Goal: Find specific page/section: Find specific page/section

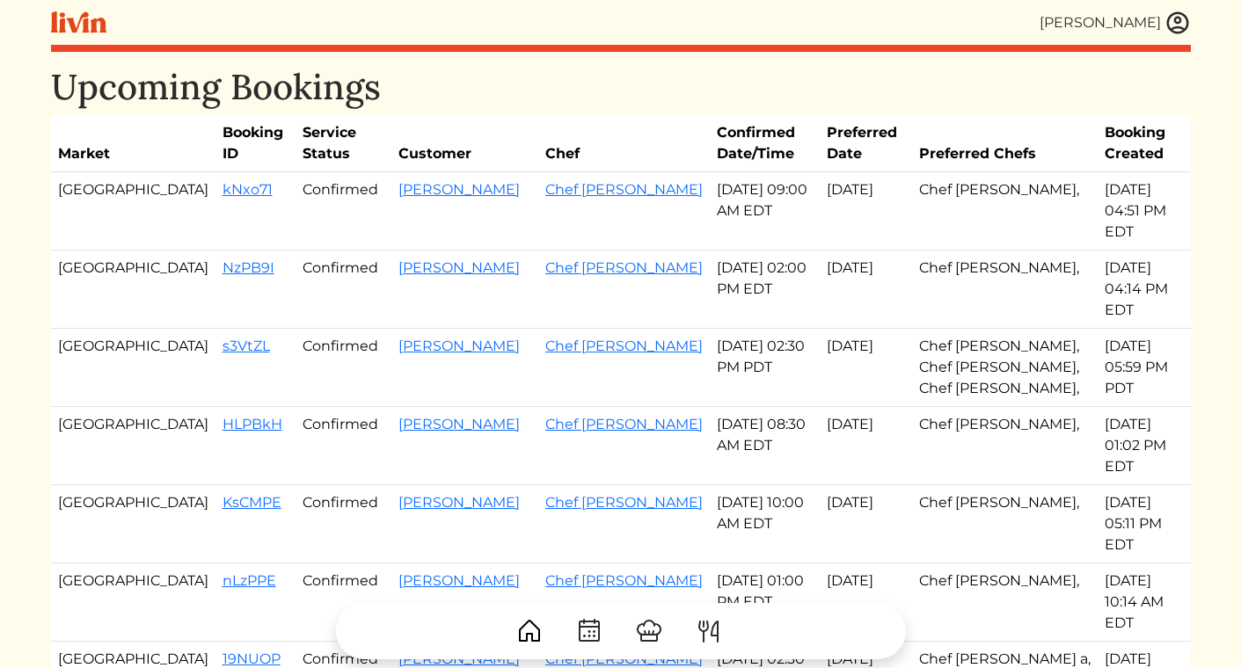
click at [1170, 16] on img at bounding box center [1177, 23] width 26 height 26
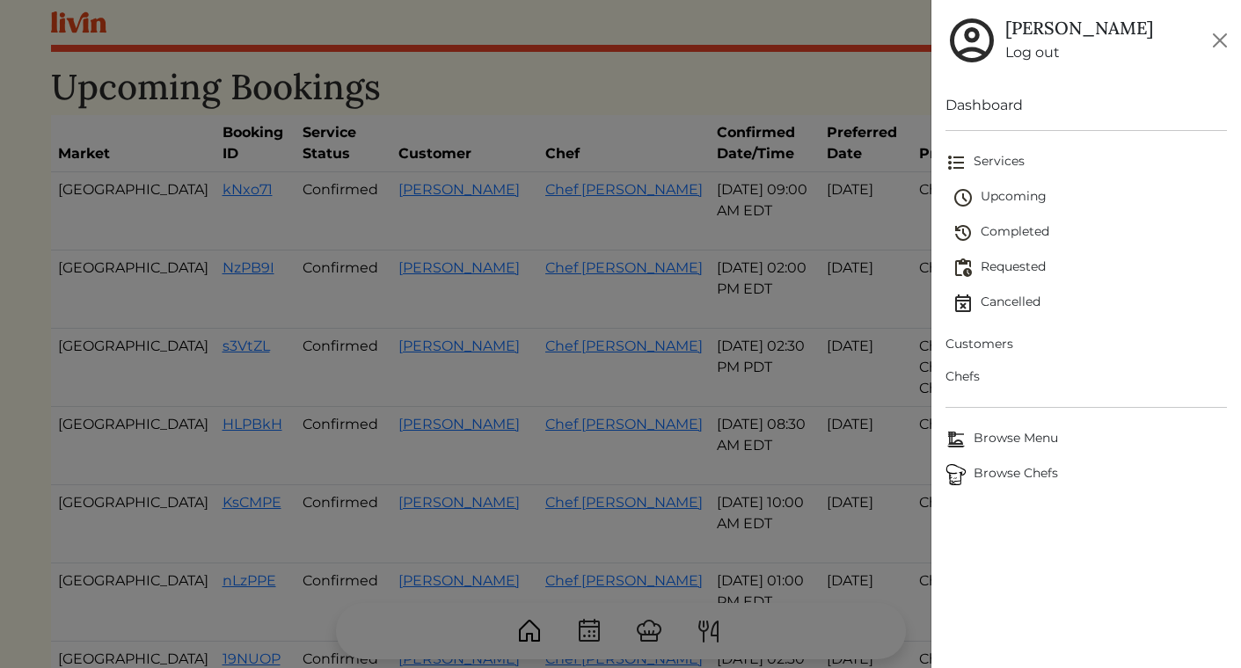
click at [1015, 269] on span "Requested" at bounding box center [1089, 268] width 274 height 21
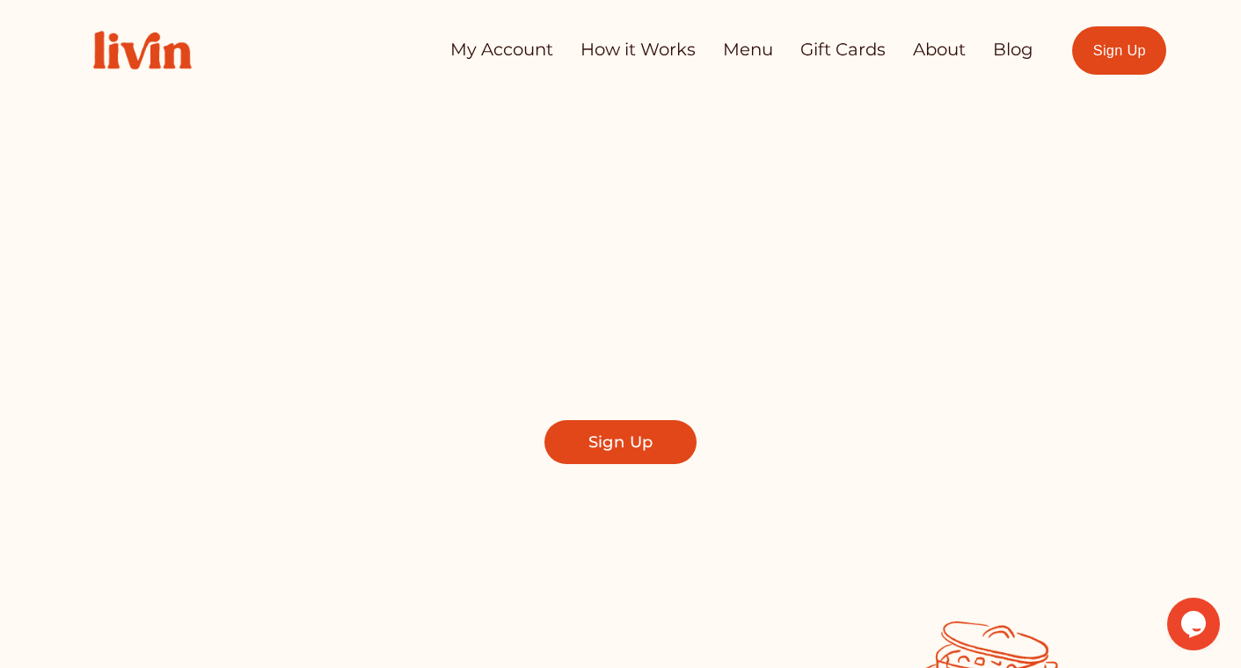
click at [1184, 194] on div at bounding box center [620, 310] width 1241 height 621
